Goal: Task Accomplishment & Management: Use online tool/utility

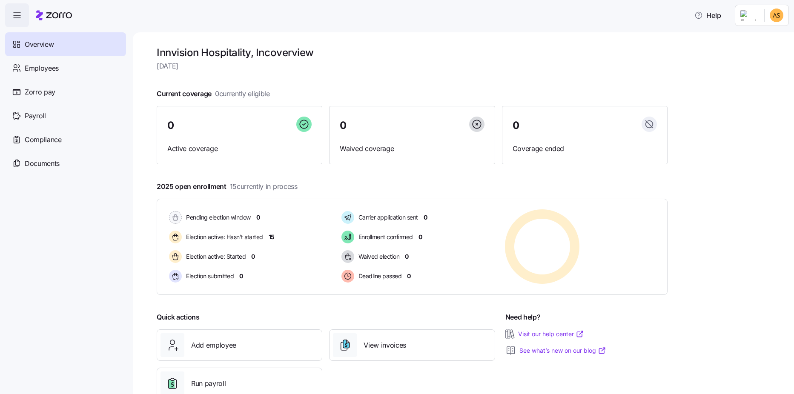
click at [774, 15] on html "Help Overview Employees Zorro pay Payroll Compliance Documents Innvision Hospit…" at bounding box center [397, 194] width 794 height 389
click at [761, 38] on div "Personal view" at bounding box center [751, 38] width 50 height 9
